Goal: Task Accomplishment & Management: Use online tool/utility

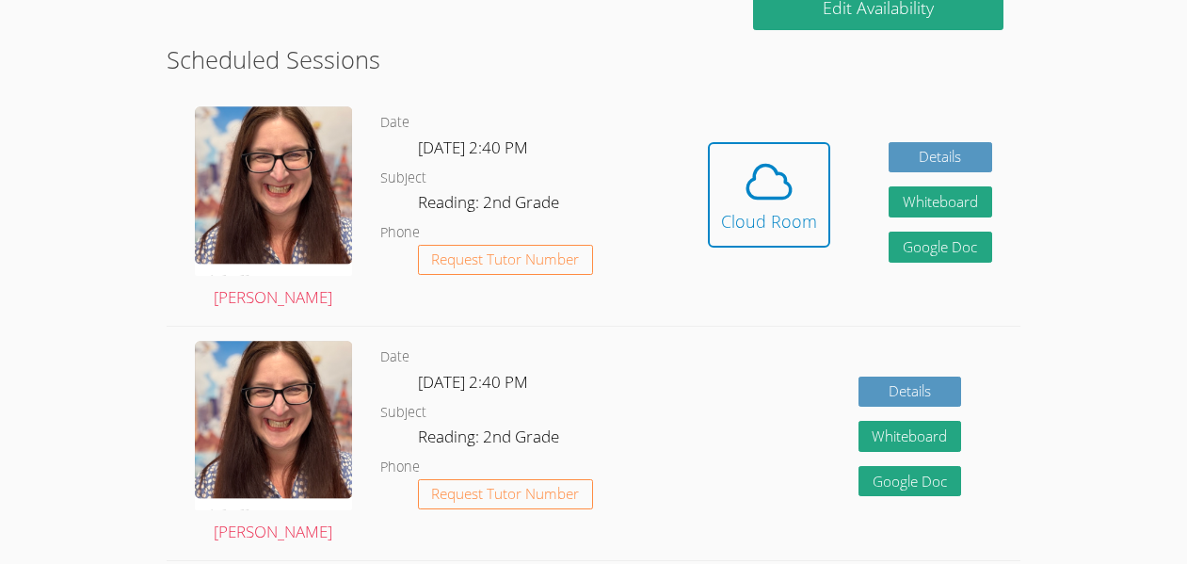
scroll to position [371, 0]
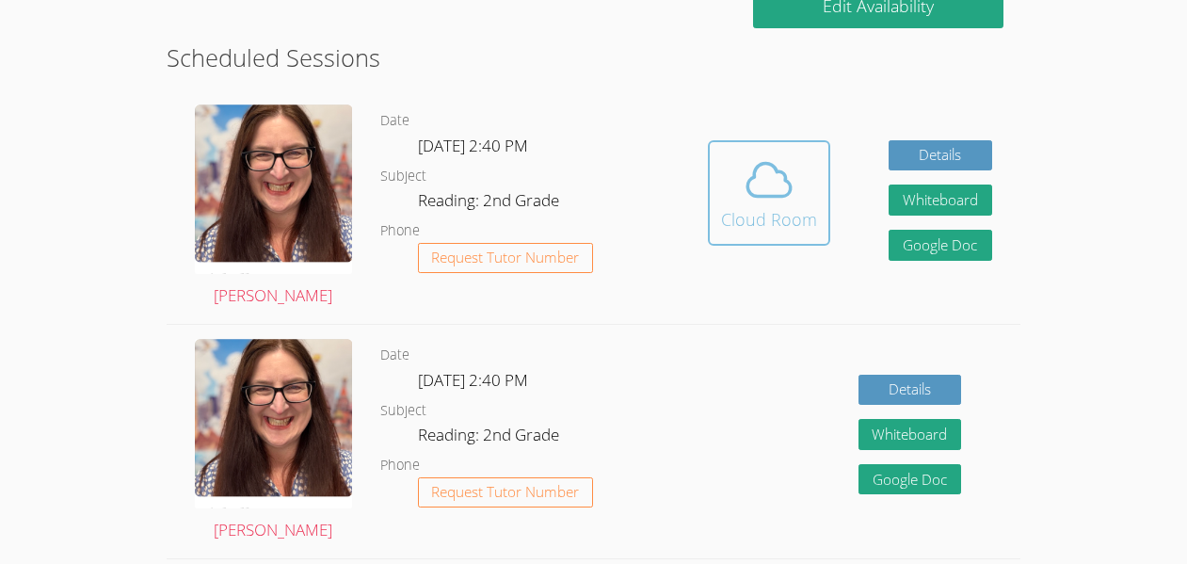
click at [742, 186] on icon at bounding box center [768, 179] width 53 height 53
click at [749, 207] on div "Cloud Room" at bounding box center [769, 219] width 96 height 26
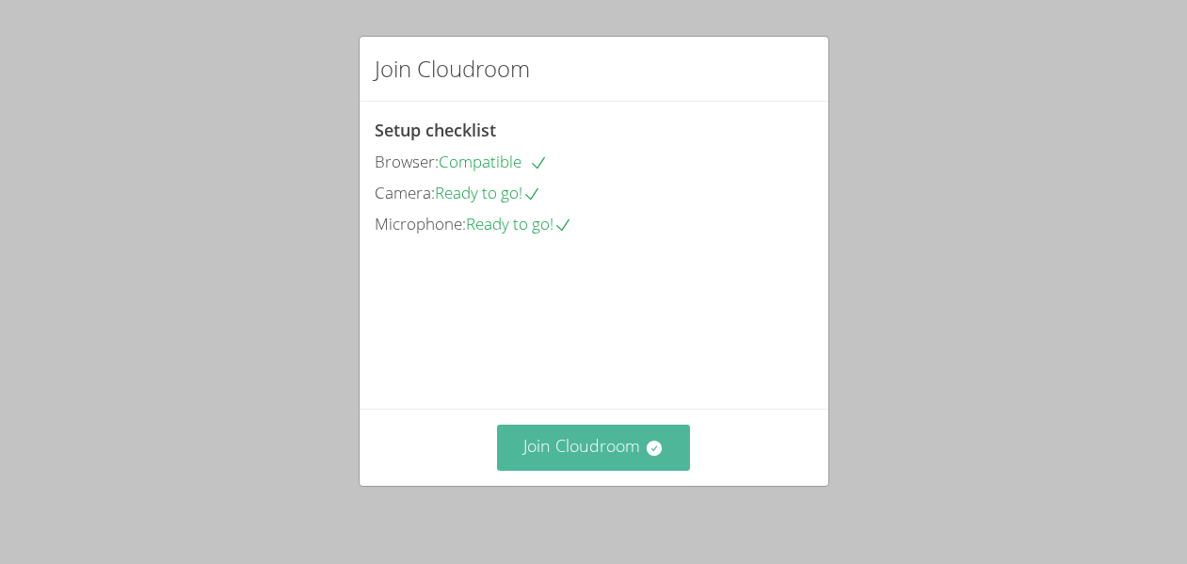
click at [628, 455] on button "Join Cloudroom" at bounding box center [593, 447] width 193 height 46
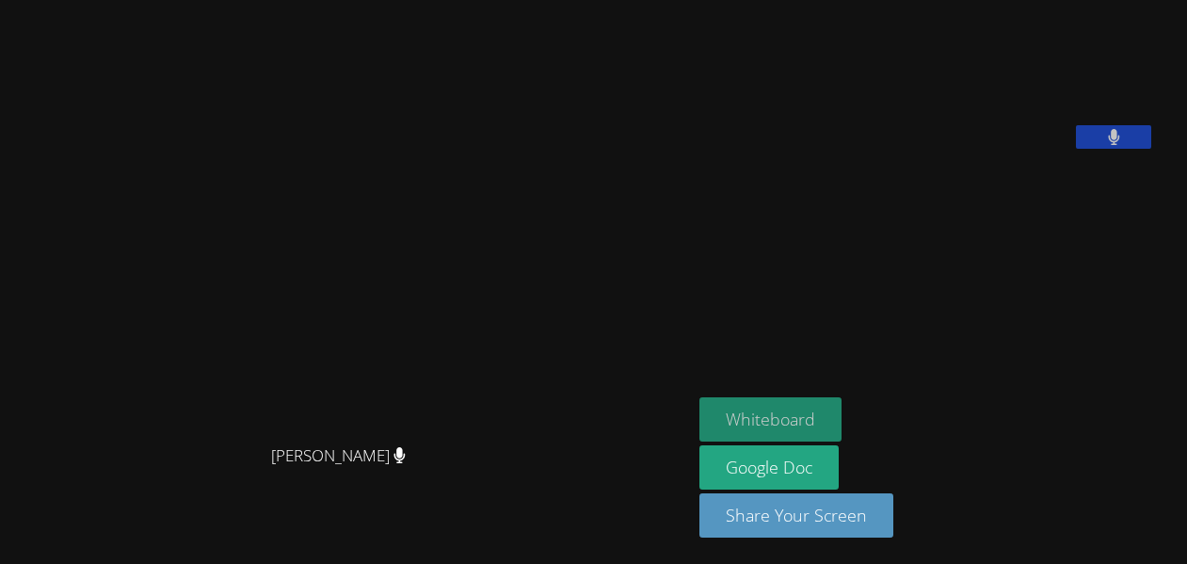
click at [794, 424] on button "Whiteboard" at bounding box center [770, 419] width 142 height 44
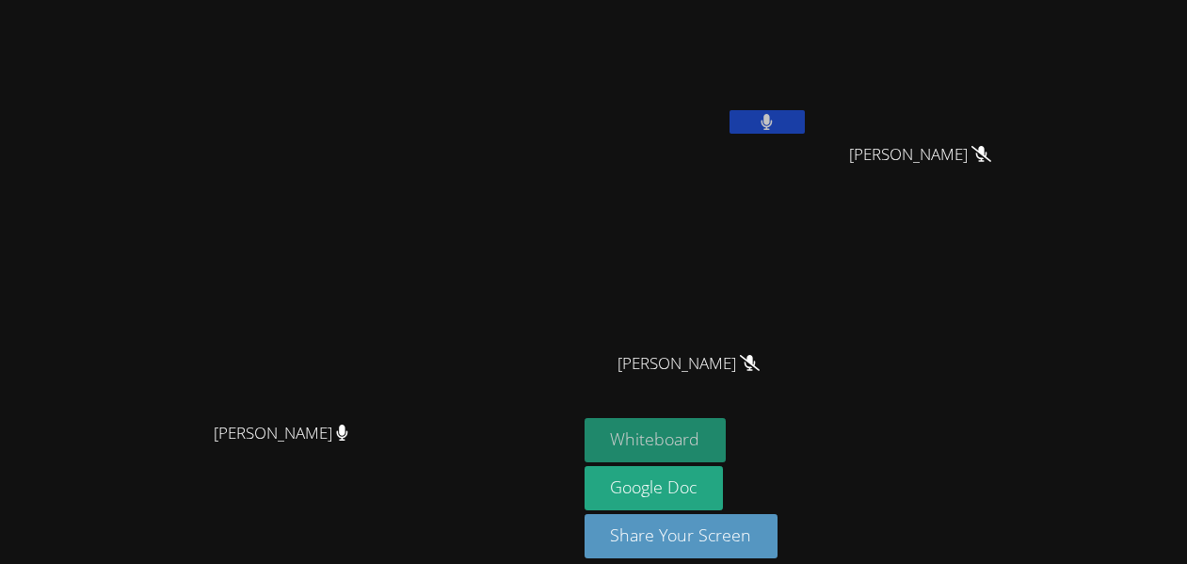
click at [726, 439] on button "Whiteboard" at bounding box center [655, 440] width 142 height 44
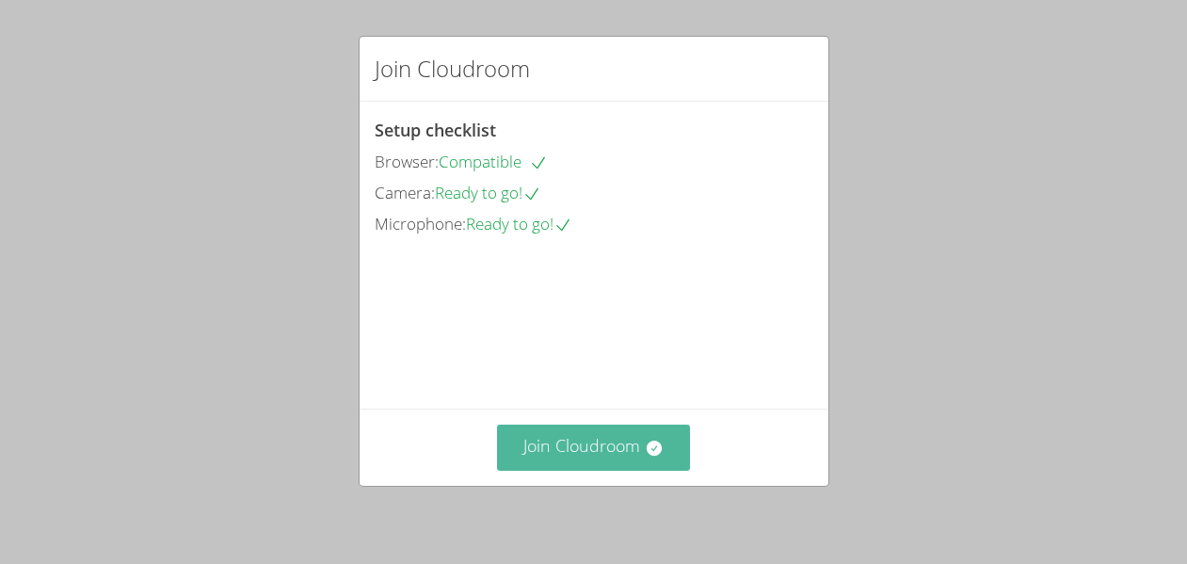
click at [591, 439] on button "Join Cloudroom" at bounding box center [593, 447] width 193 height 46
